Goal: Task Accomplishment & Management: Manage account settings

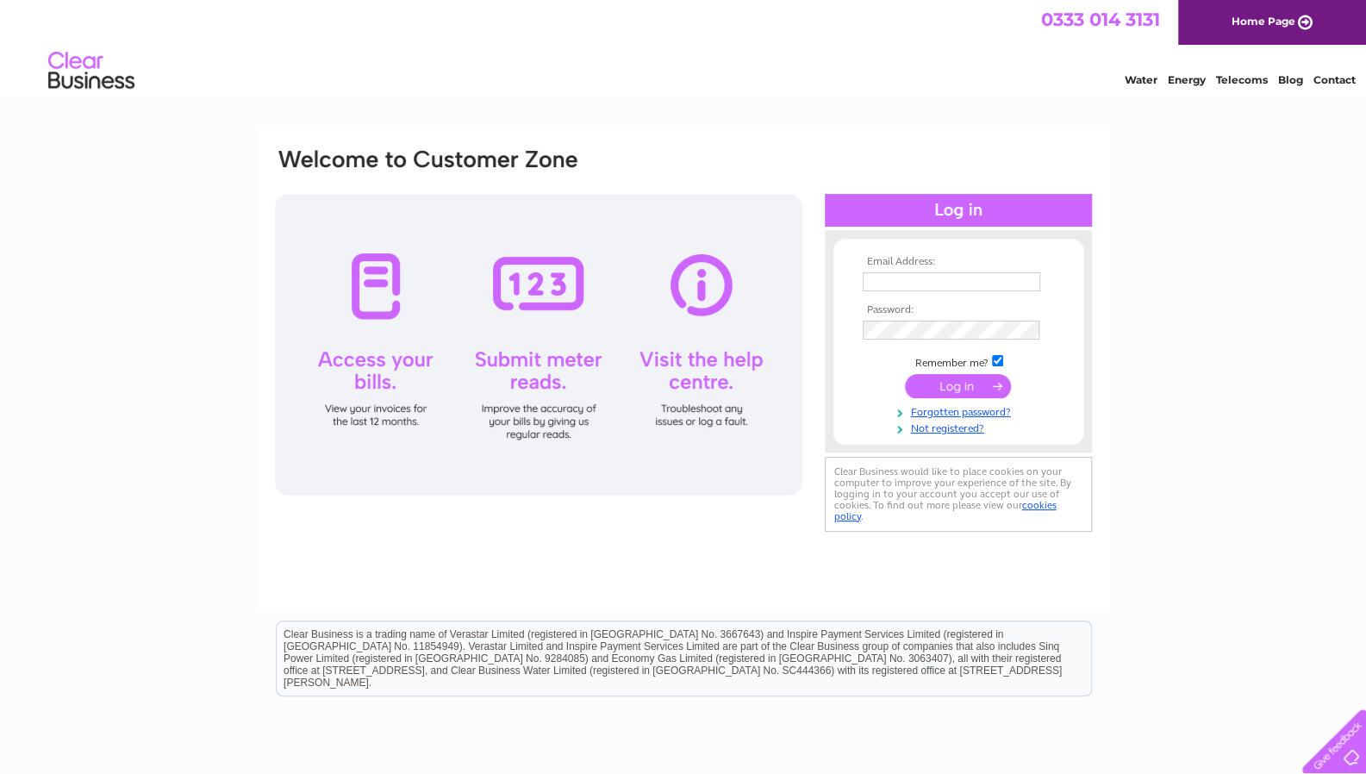
click at [887, 283] on input "text" at bounding box center [952, 281] width 178 height 19
type input "[EMAIL_ADDRESS][DOMAIN_NAME]"
click at [963, 391] on input "submit" at bounding box center [958, 389] width 106 height 24
click at [963, 390] on input "submit" at bounding box center [958, 386] width 106 height 24
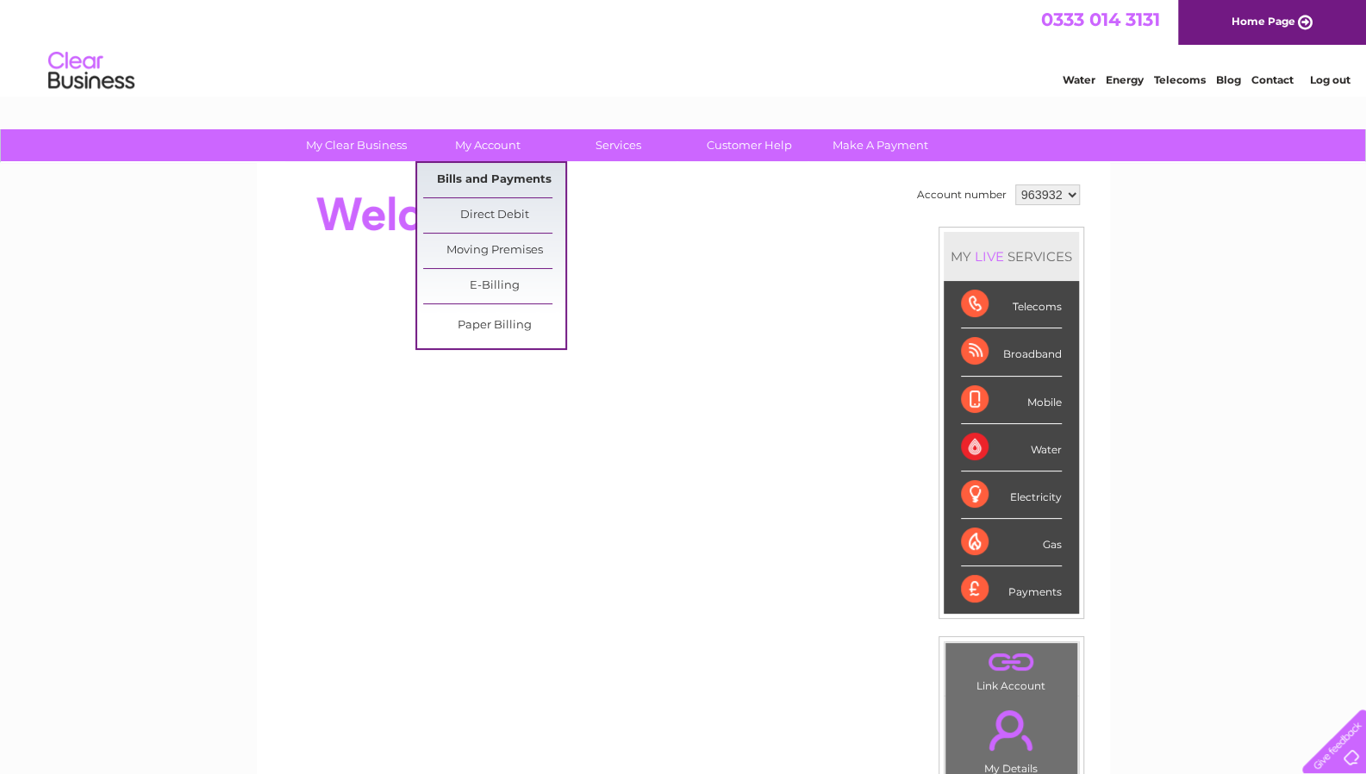
click at [490, 184] on link "Bills and Payments" at bounding box center [494, 180] width 142 height 34
click at [482, 183] on link "Bills and Payments" at bounding box center [494, 180] width 142 height 34
